Goal: Task Accomplishment & Management: Complete application form

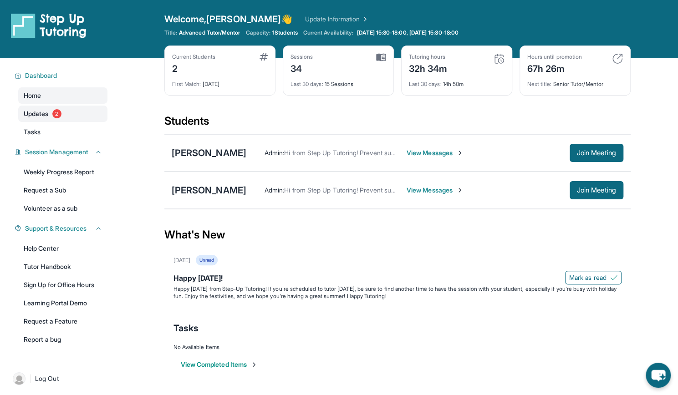
click at [39, 113] on span "Updates" at bounding box center [36, 113] width 25 height 9
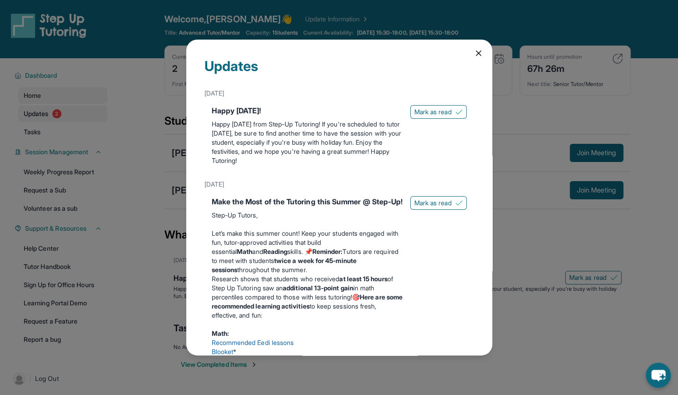
click at [39, 113] on div "Updates [DATE] Happy [DATE]! Happy [DATE] from Step-Up Tutoring! If you're sche…" at bounding box center [339, 197] width 678 height 395
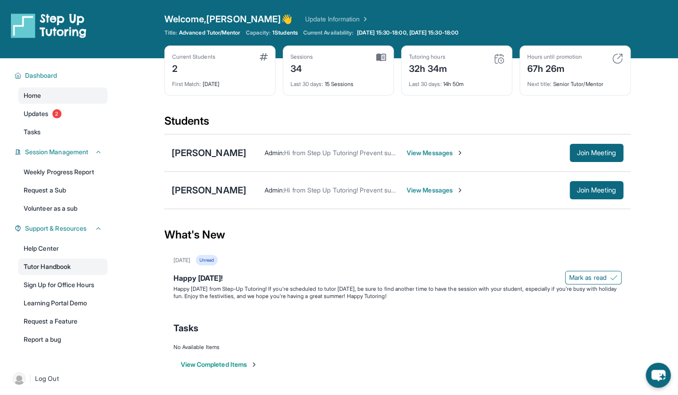
scroll to position [58, 0]
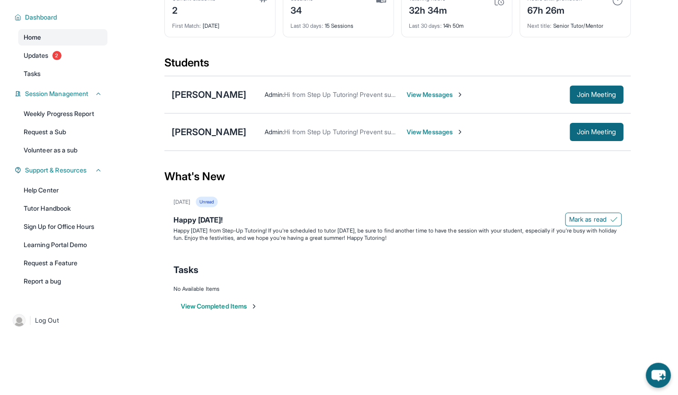
click at [37, 37] on span "Home" at bounding box center [32, 37] width 17 height 9
click at [56, 95] on span "Session Management" at bounding box center [56, 93] width 63 height 9
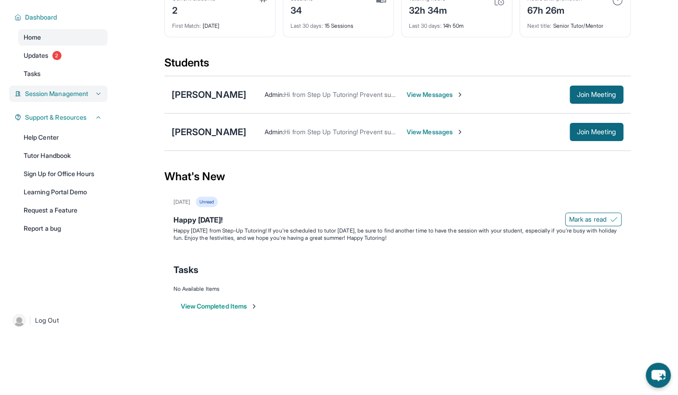
click at [56, 95] on span "Session Management" at bounding box center [56, 93] width 63 height 9
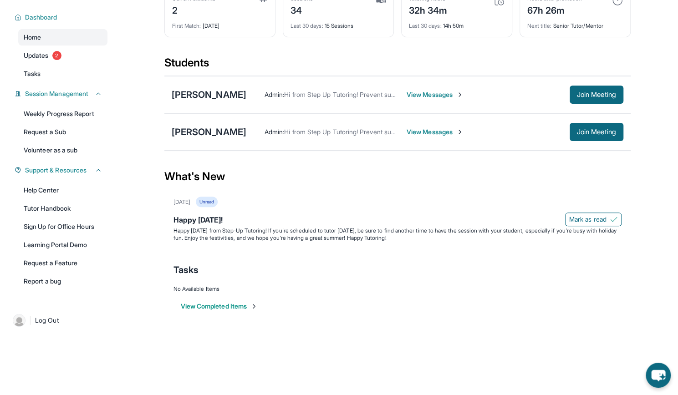
scroll to position [0, 0]
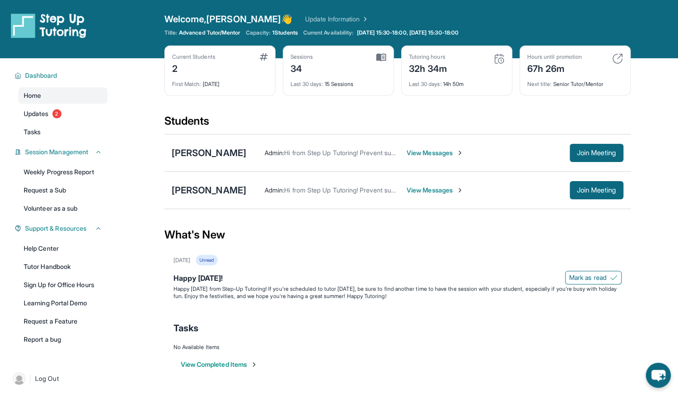
click at [310, 16] on link "Update Information" at bounding box center [337, 19] width 64 height 9
click at [58, 25] on img at bounding box center [49, 25] width 76 height 25
click at [37, 75] on span "Dashboard" at bounding box center [41, 75] width 32 height 9
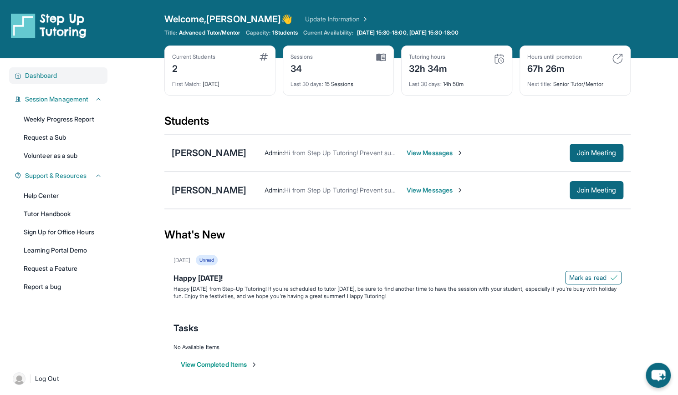
click at [37, 75] on span "Dashboard" at bounding box center [41, 75] width 32 height 9
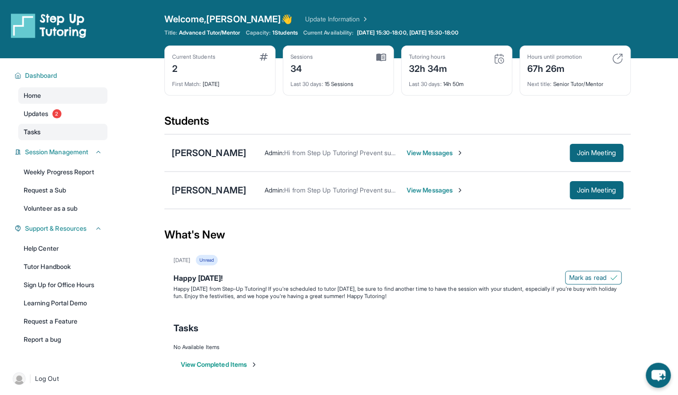
click at [32, 131] on span "Tasks" at bounding box center [32, 131] width 17 height 9
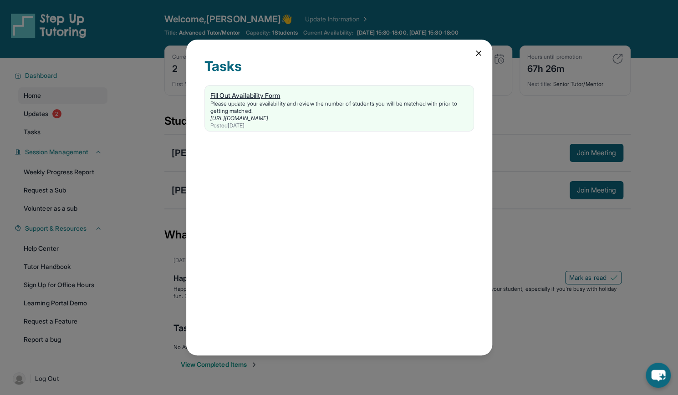
click at [259, 93] on div "Fill Out Availability Form" at bounding box center [339, 95] width 258 height 9
click at [260, 95] on div "Fill Out Availability Form" at bounding box center [339, 95] width 258 height 9
click at [478, 51] on icon at bounding box center [478, 53] width 9 height 9
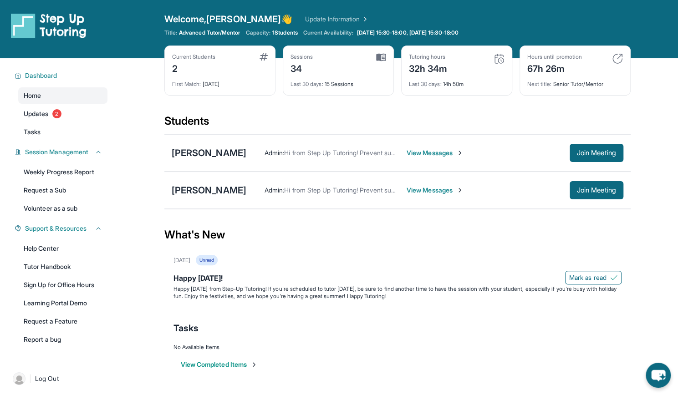
click at [491, 85] on div "Last 30 days : 14h 50m" at bounding box center [457, 81] width 96 height 13
